Goal: Find specific page/section: Find specific page/section

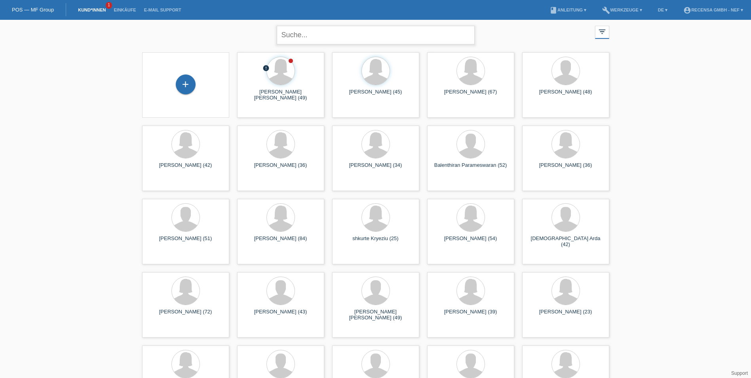
click at [330, 34] on input "text" at bounding box center [376, 35] width 198 height 19
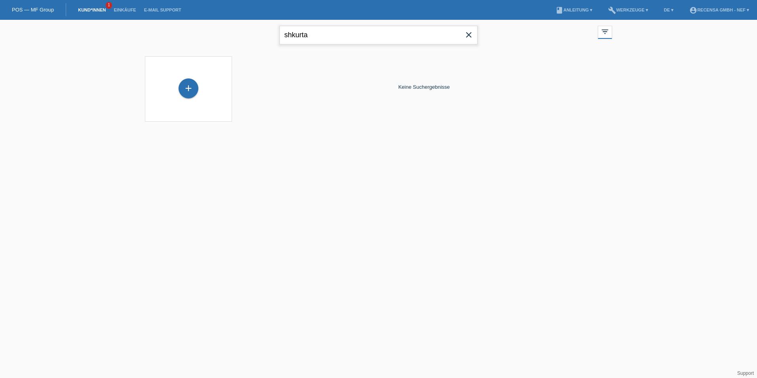
drag, startPoint x: 330, startPoint y: 34, endPoint x: 140, endPoint y: 15, distance: 191.2
click at [139, 20] on body "Sie haben die falsche Anmeldeseite in Ihren Lesezeichen/Favoriten gespeichert. …" at bounding box center [378, 76] width 757 height 112
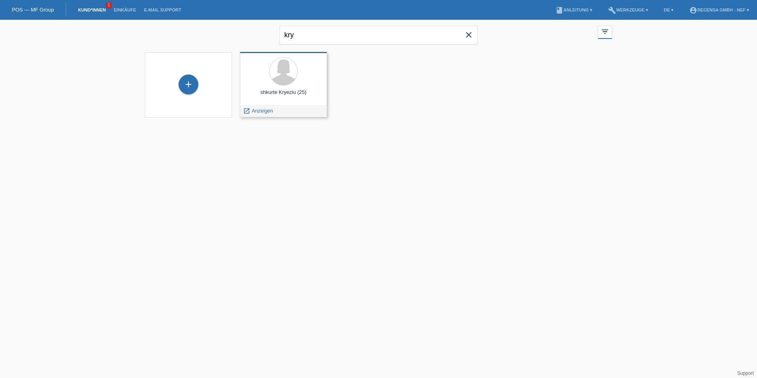
click at [308, 83] on div at bounding box center [283, 72] width 74 height 30
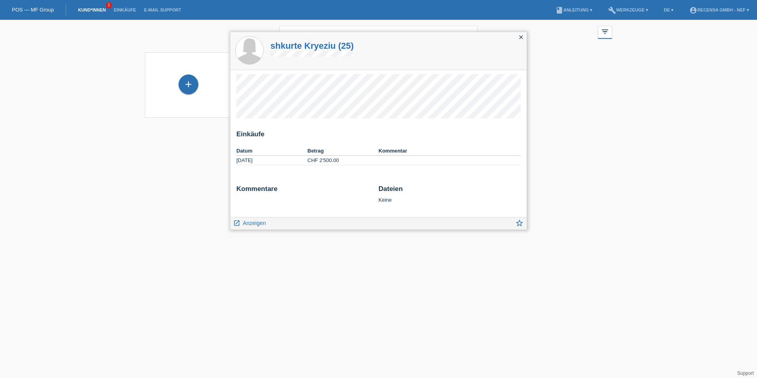
click at [522, 38] on icon "close" at bounding box center [521, 37] width 6 height 6
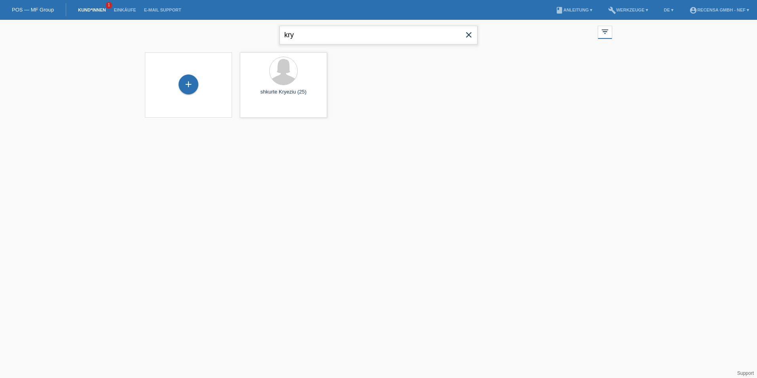
drag, startPoint x: 346, startPoint y: 37, endPoint x: 151, endPoint y: 30, distance: 195.2
click at [151, 30] on div "kry close filter_list view_module Alle Kund*innen anzeigen star Markierte [PERS…" at bounding box center [378, 34] width 475 height 28
click at [304, 102] on div "[PERSON_NAME] (84) launch Anzeigen" at bounding box center [283, 84] width 87 height 65
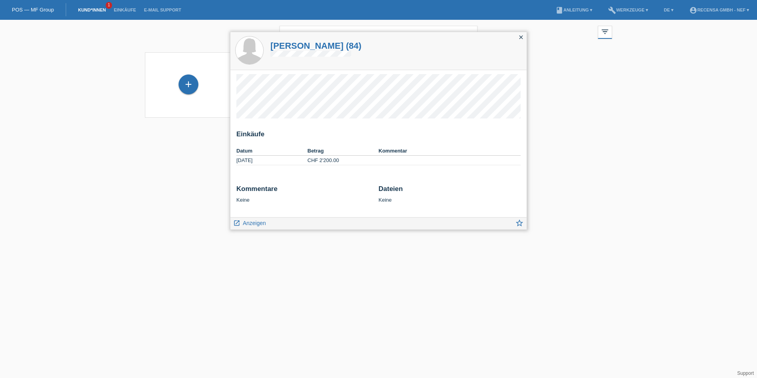
click at [522, 37] on icon "close" at bounding box center [521, 37] width 6 height 6
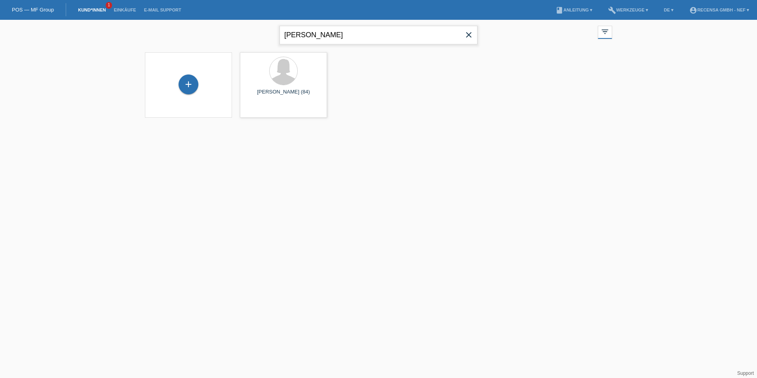
drag, startPoint x: 336, startPoint y: 36, endPoint x: 230, endPoint y: 24, distance: 106.3
click at [235, 25] on div "[PERSON_NAME] close filter_list view_module Alle Kund*innen anzeigen star Marki…" at bounding box center [378, 34] width 475 height 28
click at [299, 95] on div "[PERSON_NAME] (51)" at bounding box center [283, 95] width 74 height 13
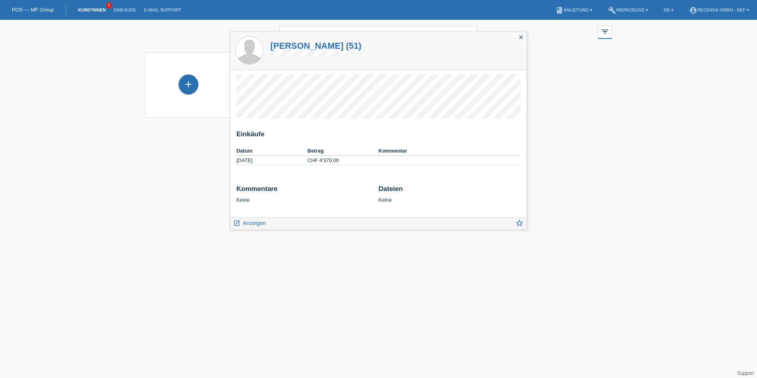
click at [317, 25] on div "broder close" at bounding box center [378, 34] width 198 height 28
click at [311, 33] on div "[PERSON_NAME] (51)" at bounding box center [315, 48] width 95 height 33
click at [522, 35] on icon "close" at bounding box center [521, 37] width 6 height 6
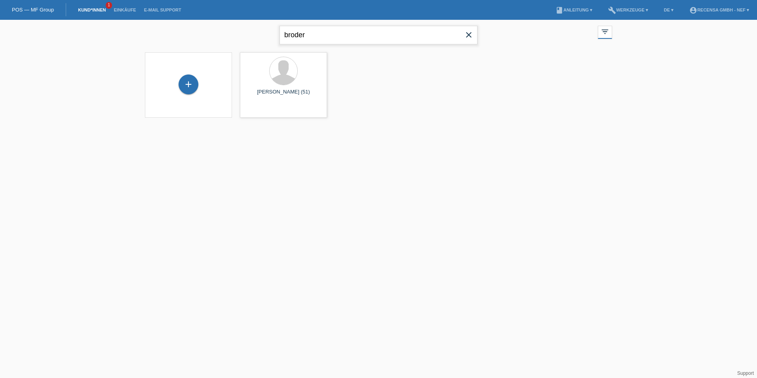
drag, startPoint x: 343, startPoint y: 38, endPoint x: 136, endPoint y: 38, distance: 207.4
click at [136, 38] on div "broder close filter_list view_module Alle Kund*innen anzeigen star Markierte [P…" at bounding box center [378, 74] width 757 height 108
type input "[PERSON_NAME]"
click at [287, 102] on div "[PERSON_NAME] (36) launch Anzeigen" at bounding box center [283, 84] width 87 height 65
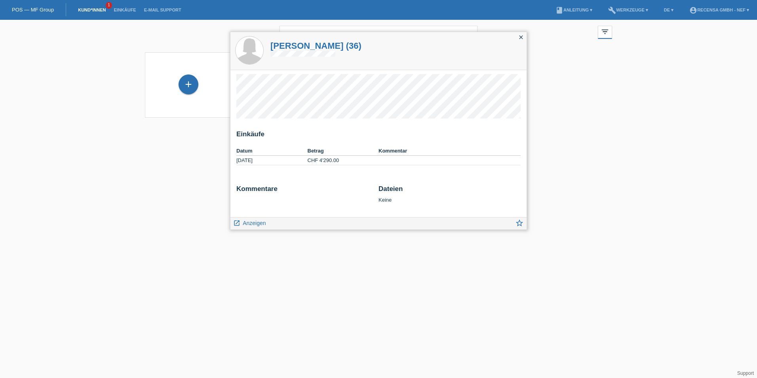
click at [521, 37] on icon "close" at bounding box center [521, 37] width 6 height 6
